Goal: Information Seeking & Learning: Learn about a topic

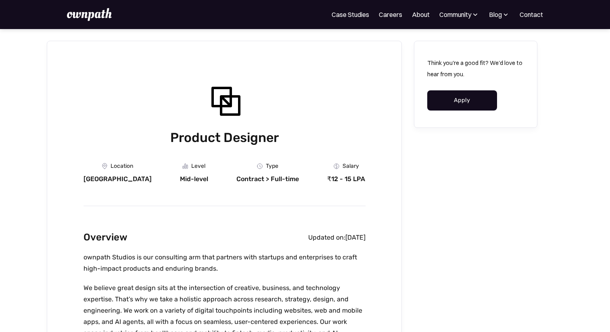
scroll to position [25, 0]
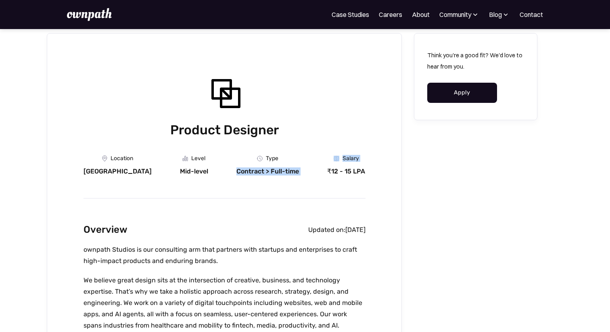
drag, startPoint x: 220, startPoint y: 173, endPoint x: 320, endPoint y: 175, distance: 100.5
click at [339, 169] on div "₹12 - 15 LPA" at bounding box center [346, 171] width 38 height 8
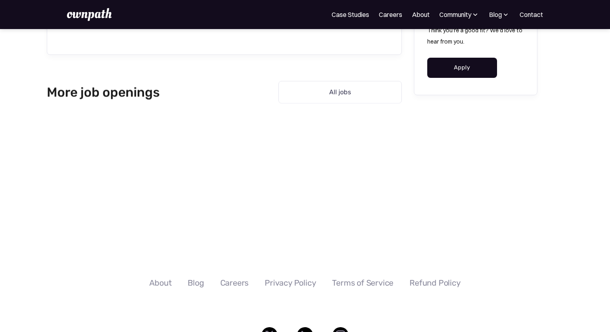
scroll to position [1050, 0]
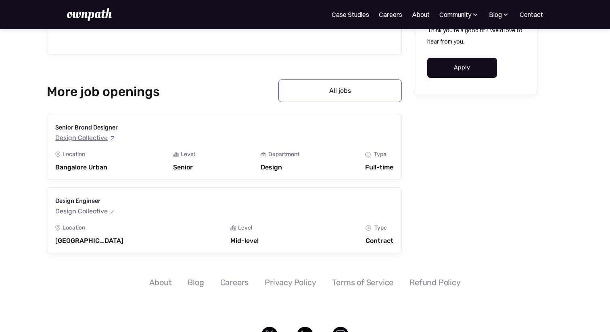
click at [360, 91] on link "All jobs" at bounding box center [339, 90] width 123 height 23
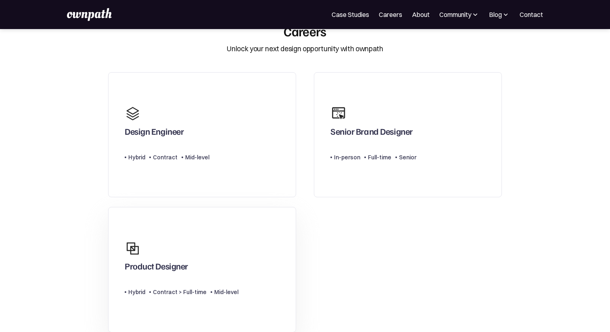
scroll to position [27, 0]
click at [248, 154] on link "Design Engineer Type Level Hybrid Contract Mid-level" at bounding box center [202, 133] width 188 height 125
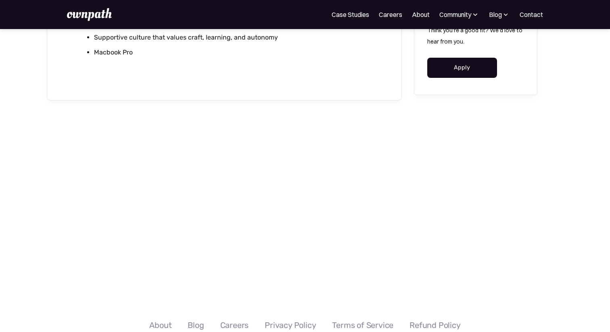
scroll to position [920, 0]
